Goal: Communication & Community: Ask a question

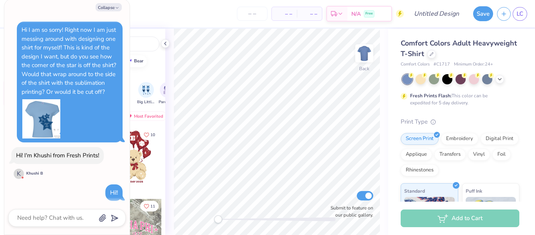
scroll to position [74, 0]
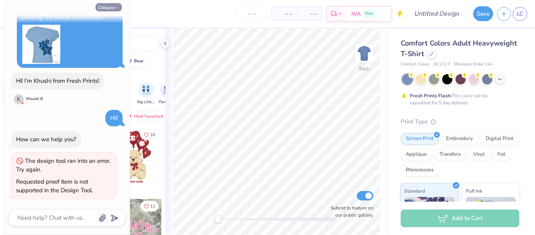
click at [105, 7] on button "Collapse" at bounding box center [109, 7] width 26 height 8
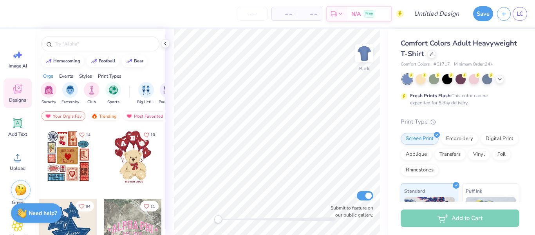
click at [30, 218] on div "Need help? Chat with us." at bounding box center [36, 213] width 51 height 20
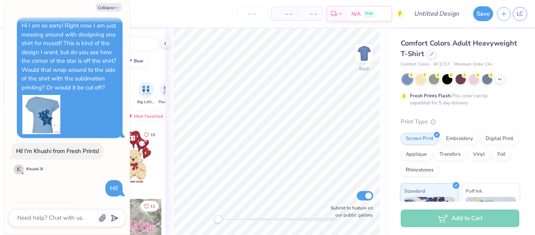
scroll to position [4, 0]
click at [69, 83] on div "Hi I am so sorry! Right now I am just messing around with designing one shirt f…" at bounding box center [69, 57] width 95 height 70
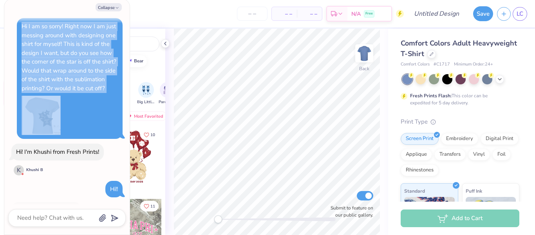
scroll to position [0, 0]
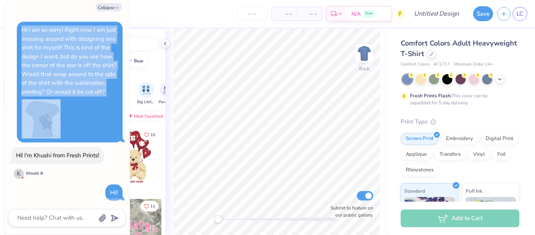
drag, startPoint x: 67, startPoint y: 118, endPoint x: 13, endPoint y: 21, distance: 110.8
click at [13, 21] on div "Hi I am so sorry! Right now I am just messing around with designing one shirt f…" at bounding box center [67, 147] width 118 height 264
copy div "Hi I am so sorry! Right now I am just messing around with designing one shirt f…"
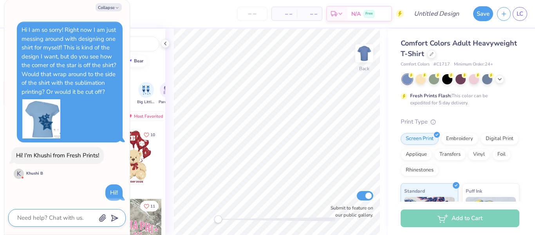
click at [53, 215] on textarea at bounding box center [56, 217] width 80 height 11
paste textarea "Hi I am so sorry! Right now I am just messing around with designing one shirt f…"
type textarea "x"
type textarea "Hi I am so sorry! Right now I am just messing around with designing one shirt f…"
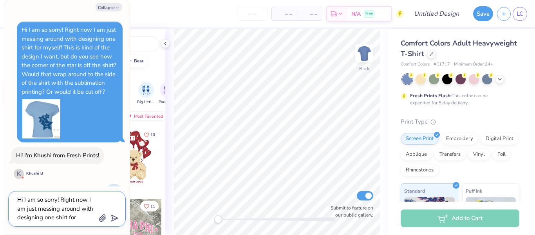
drag, startPoint x: 45, startPoint y: 200, endPoint x: 0, endPoint y: 177, distance: 51.2
click at [0, 177] on body "– – Per Item – – Total Est. Delivery N/A Free Design Title Save LC Image AI Des…" at bounding box center [267, 117] width 535 height 235
type textarea "x"
type textarea "This is kind of the design I want, but do you see how the corner of the star is…"
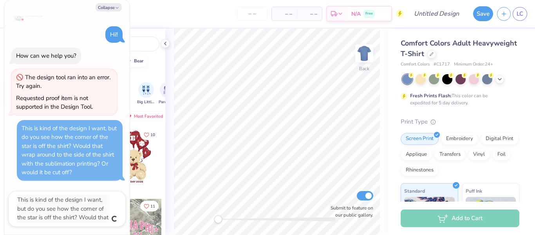
type textarea "x"
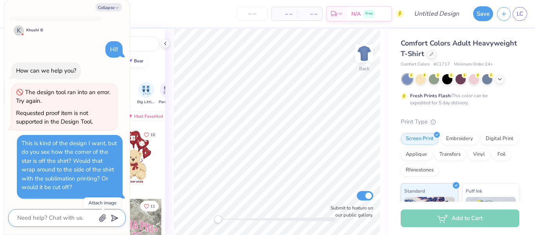
click at [102, 216] on icon "button" at bounding box center [103, 218] width 6 height 7
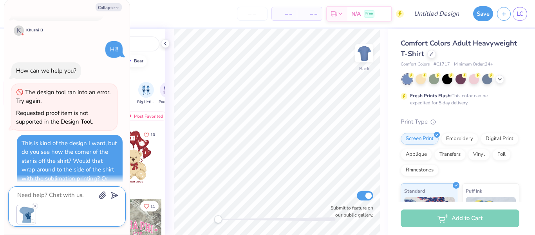
scroll to position [158, 0]
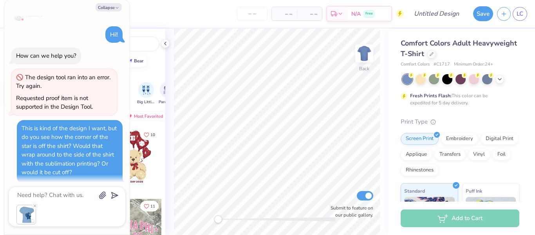
click at [119, 191] on div at bounding box center [67, 206] width 118 height 40
click at [115, 194] on icon "submit" at bounding box center [113, 195] width 11 height 11
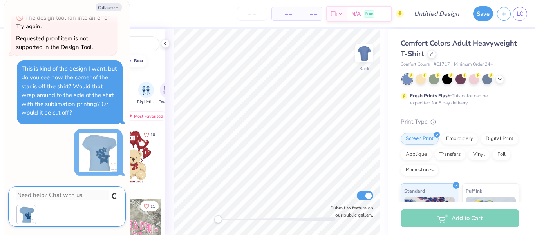
type textarea "x"
